Goal: Task Accomplishment & Management: Manage account settings

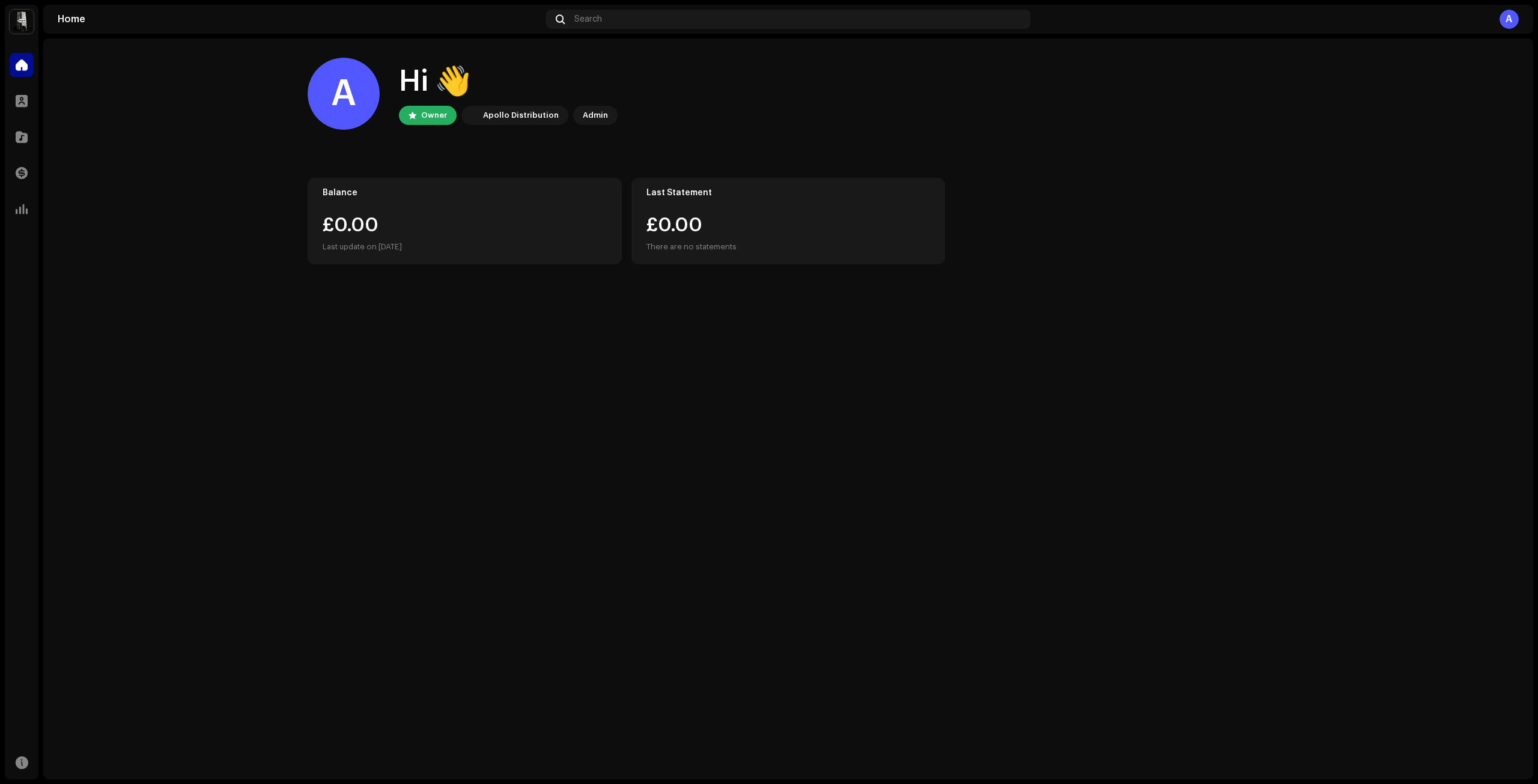
click at [498, 111] on div "Apollo Distribution" at bounding box center [521, 115] width 76 height 15
click at [592, 112] on div "Admin" at bounding box center [595, 115] width 25 height 15
click at [417, 112] on div "Owner" at bounding box center [427, 115] width 58 height 19
click at [422, 90] on div "Hi 👋" at bounding box center [508, 82] width 219 height 38
drag, startPoint x: 512, startPoint y: 88, endPoint x: 319, endPoint y: 94, distance: 193.1
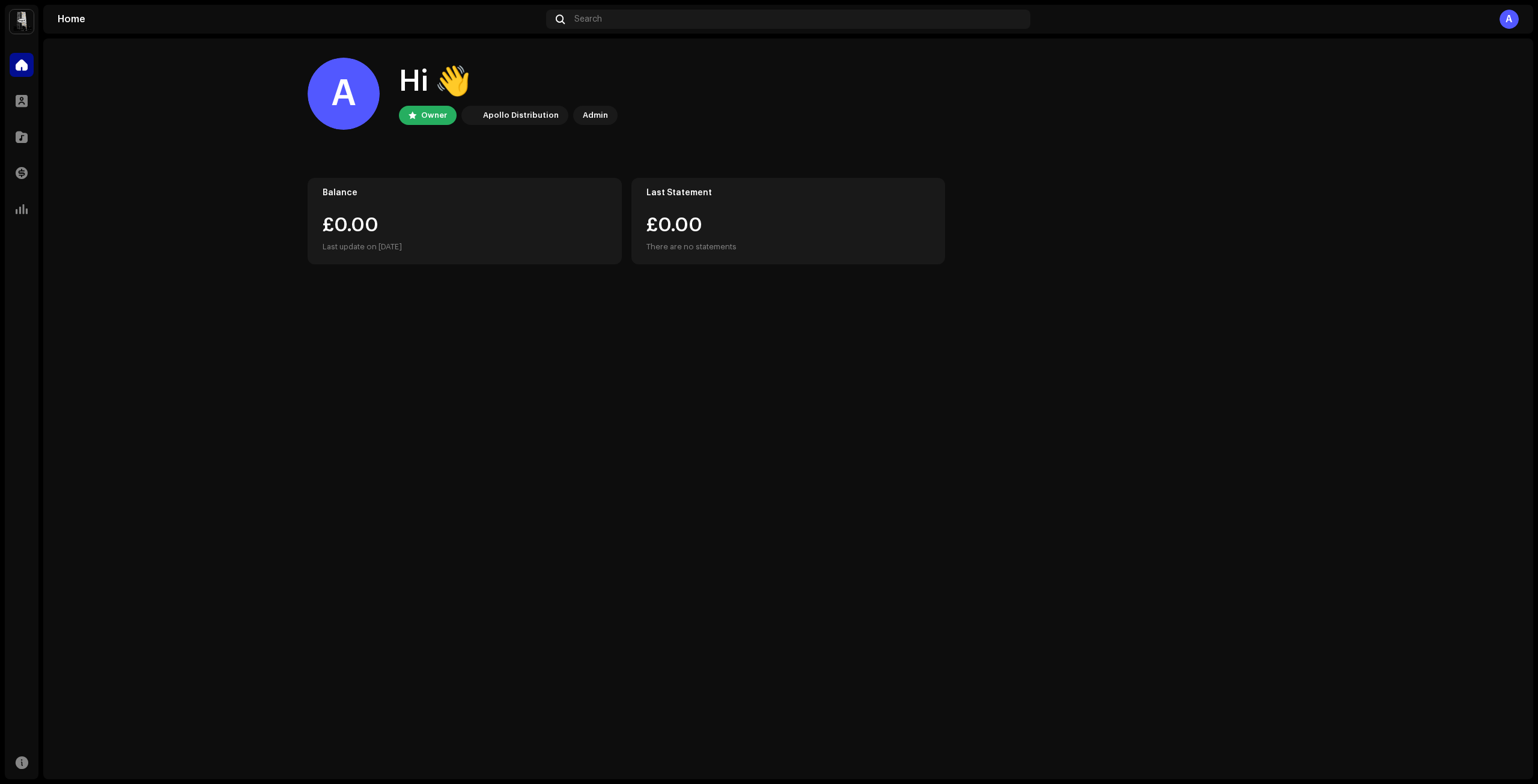
click at [507, 88] on div "Hi 👋" at bounding box center [508, 82] width 219 height 38
click at [319, 95] on div "A" at bounding box center [344, 93] width 72 height 72
click at [23, 105] on span at bounding box center [22, 100] width 12 height 10
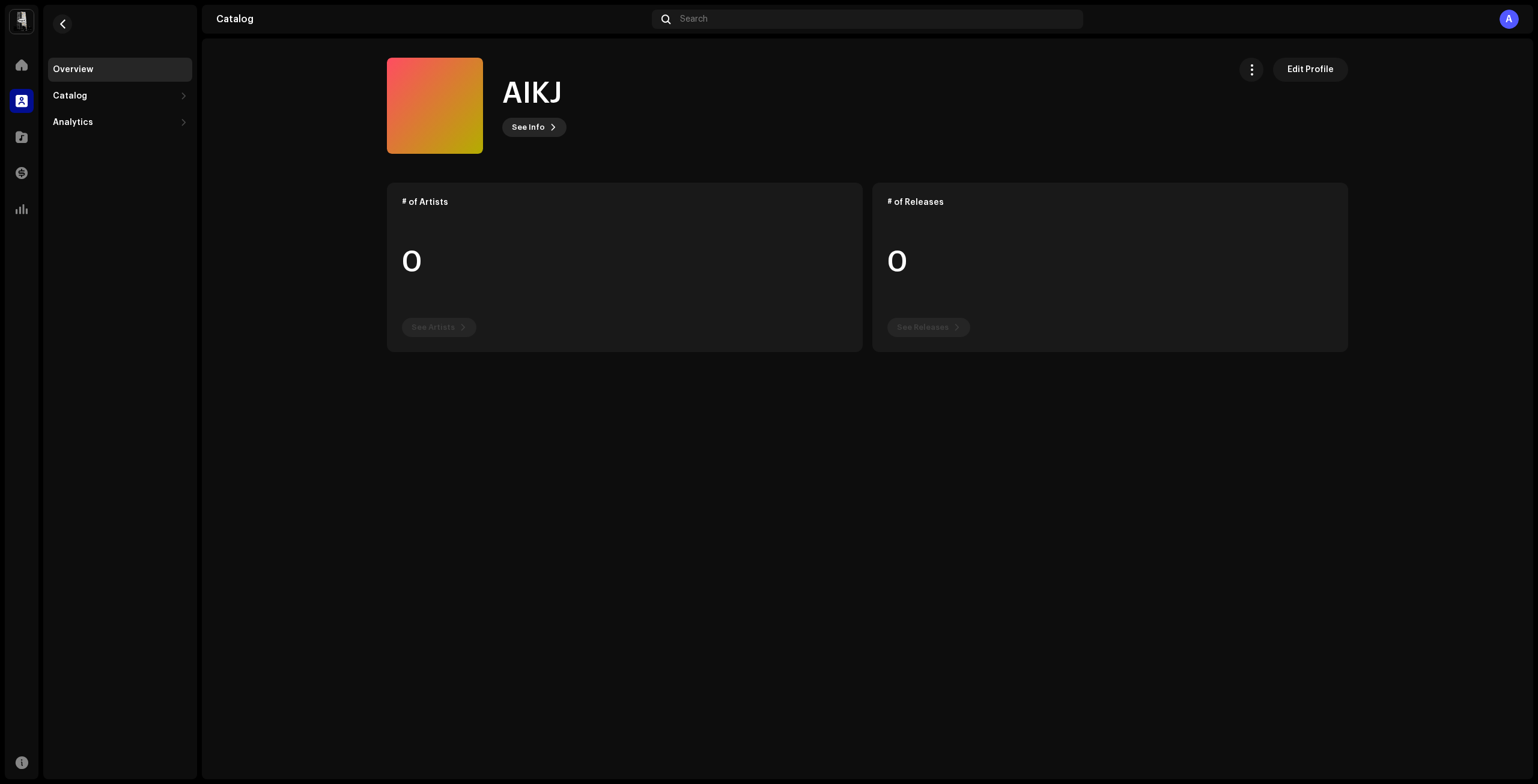
click at [520, 122] on span "See Info" at bounding box center [529, 127] width 33 height 24
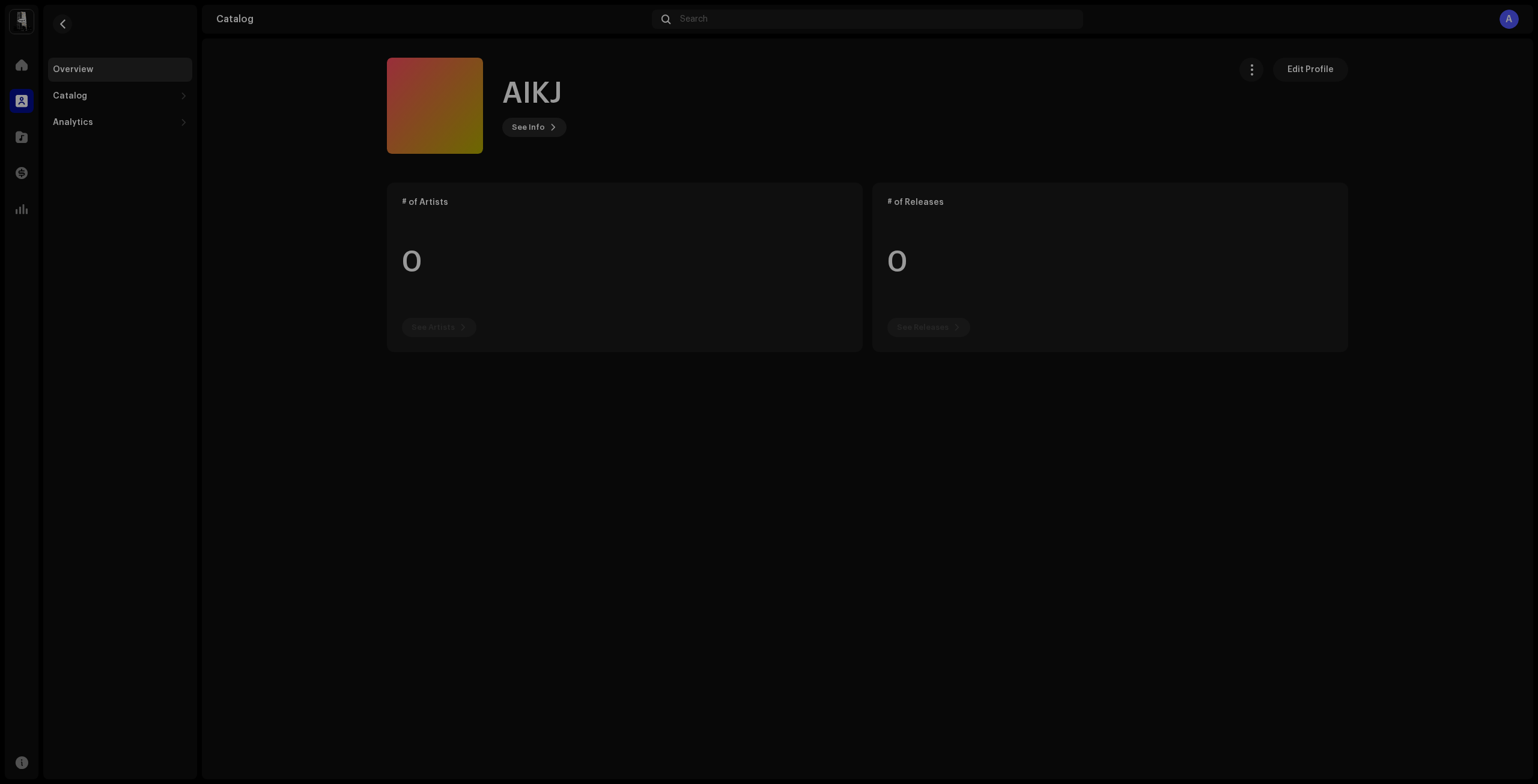
click at [520, 122] on div "AIKJ 1063724 Description —" at bounding box center [769, 392] width 1538 height 784
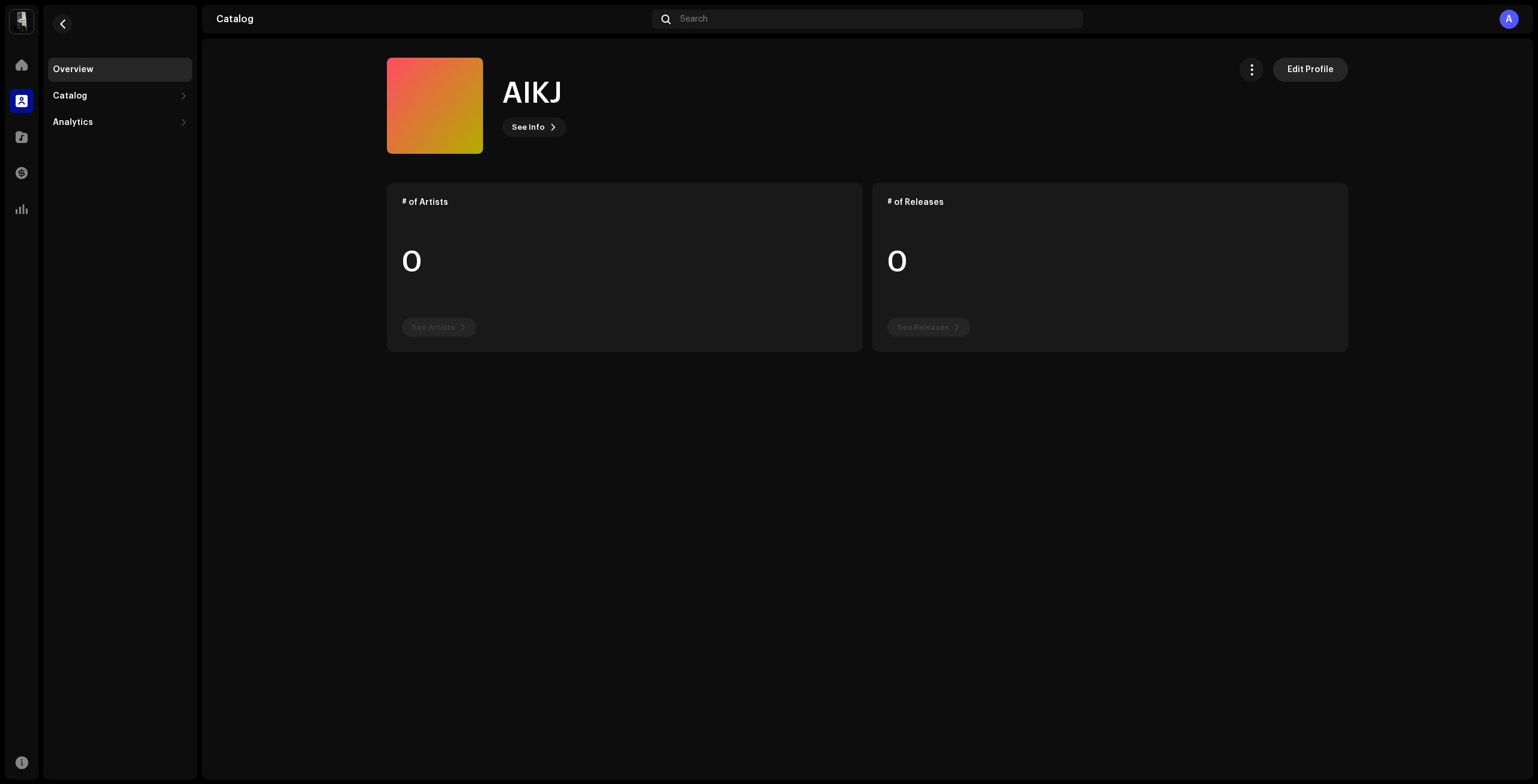
click at [1298, 74] on span "Edit Profile" at bounding box center [1310, 70] width 46 height 24
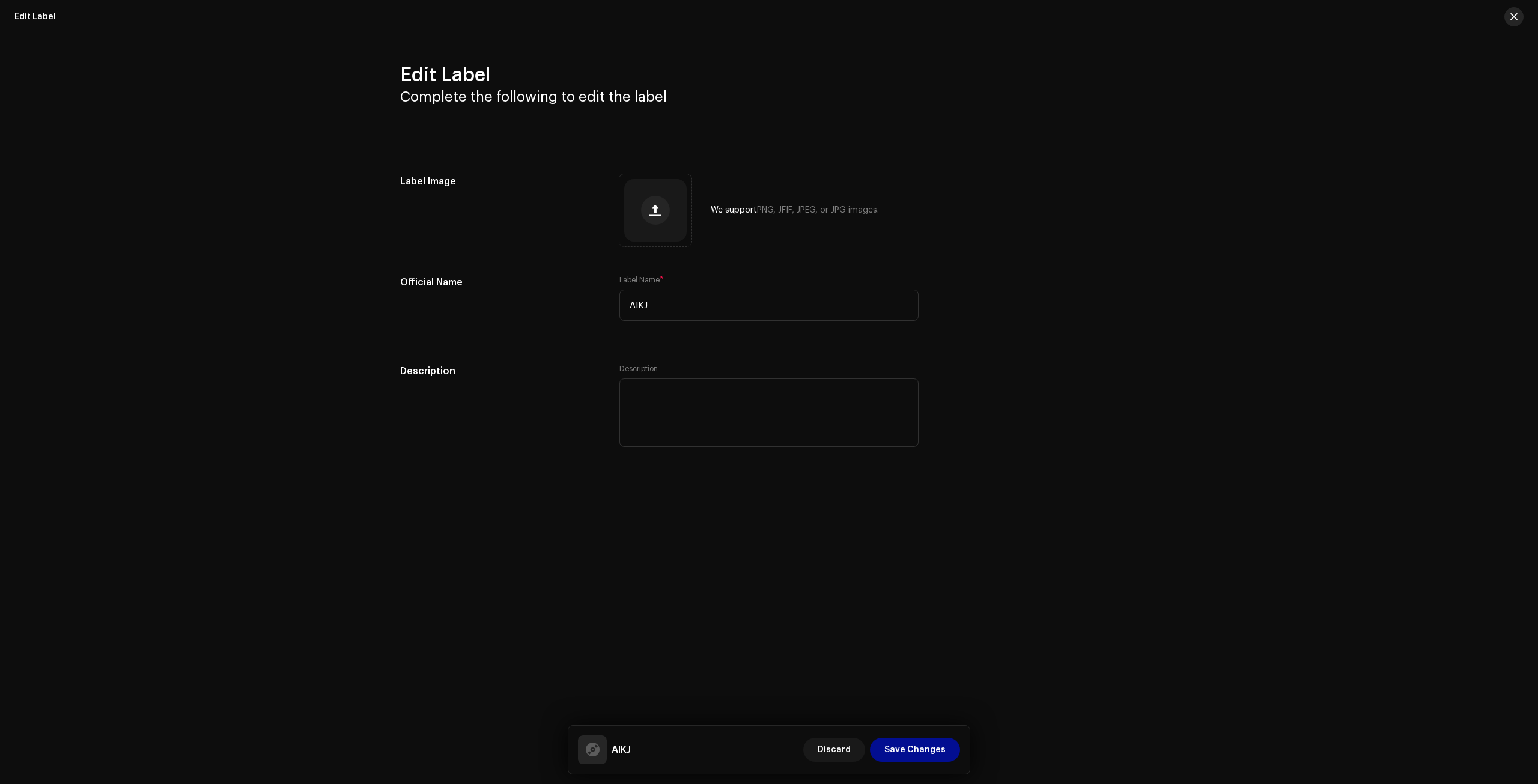
click at [1521, 10] on button "button" at bounding box center [1514, 17] width 19 height 19
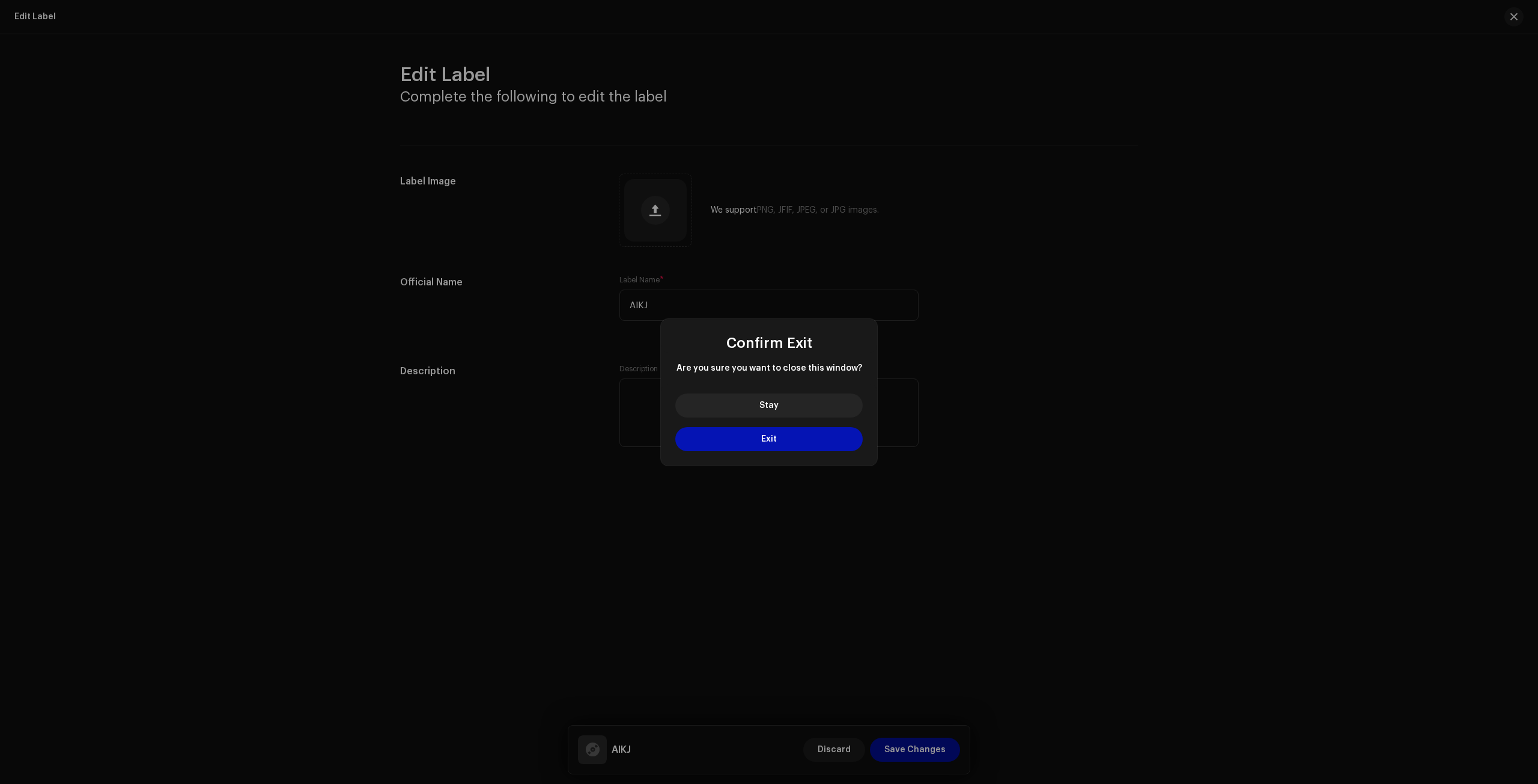
click at [818, 437] on button "Exit" at bounding box center [769, 440] width 188 height 24
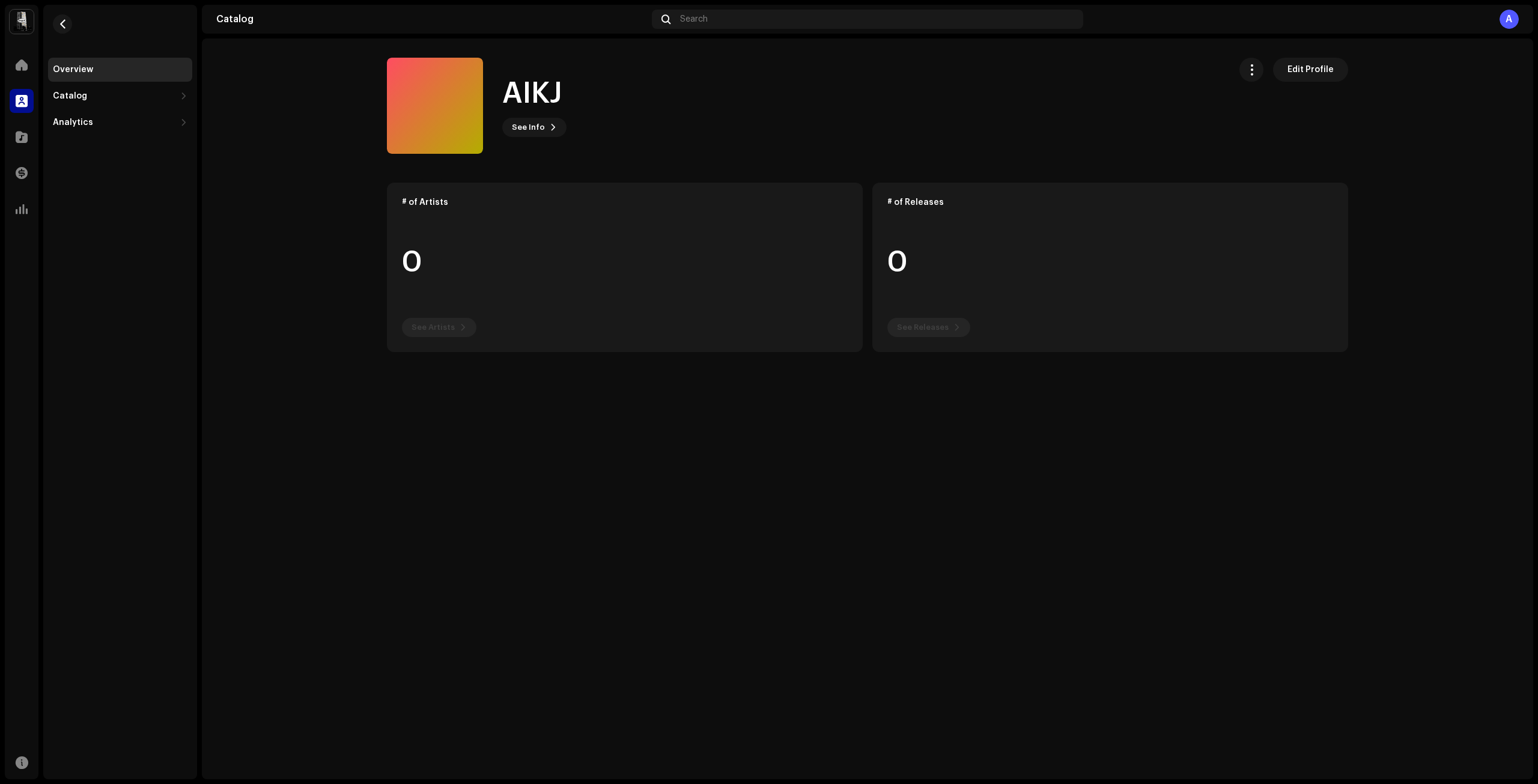
click at [1511, 15] on div "A" at bounding box center [1509, 19] width 19 height 19
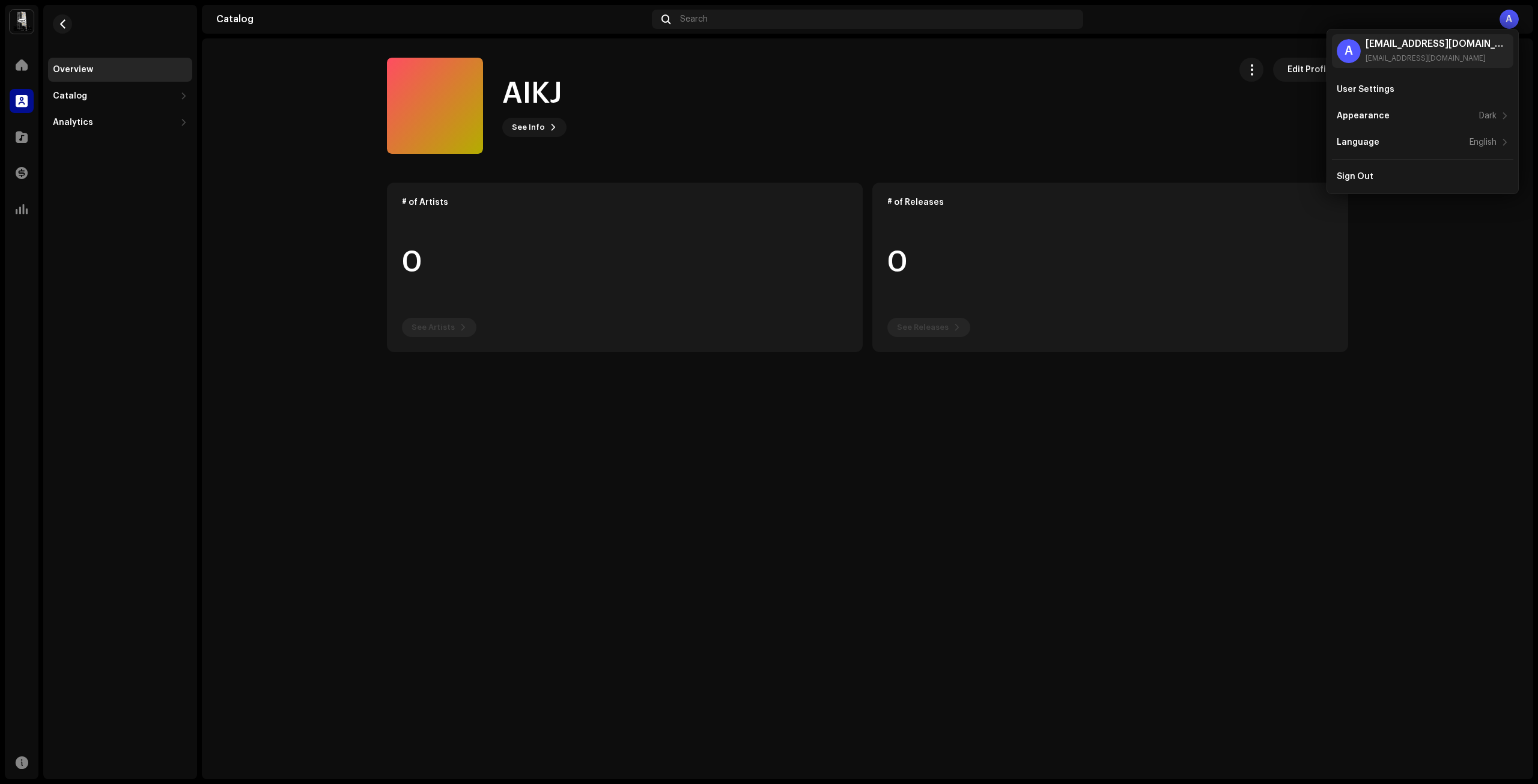
click at [1458, 256] on catalog-labels-details-overview "AIKJ Edit Profile AIKJ See Info Edit Profile Edit Profile # of Artists 0 See Ar…" at bounding box center [867, 205] width 1332 height 333
